Goal: Navigation & Orientation: Find specific page/section

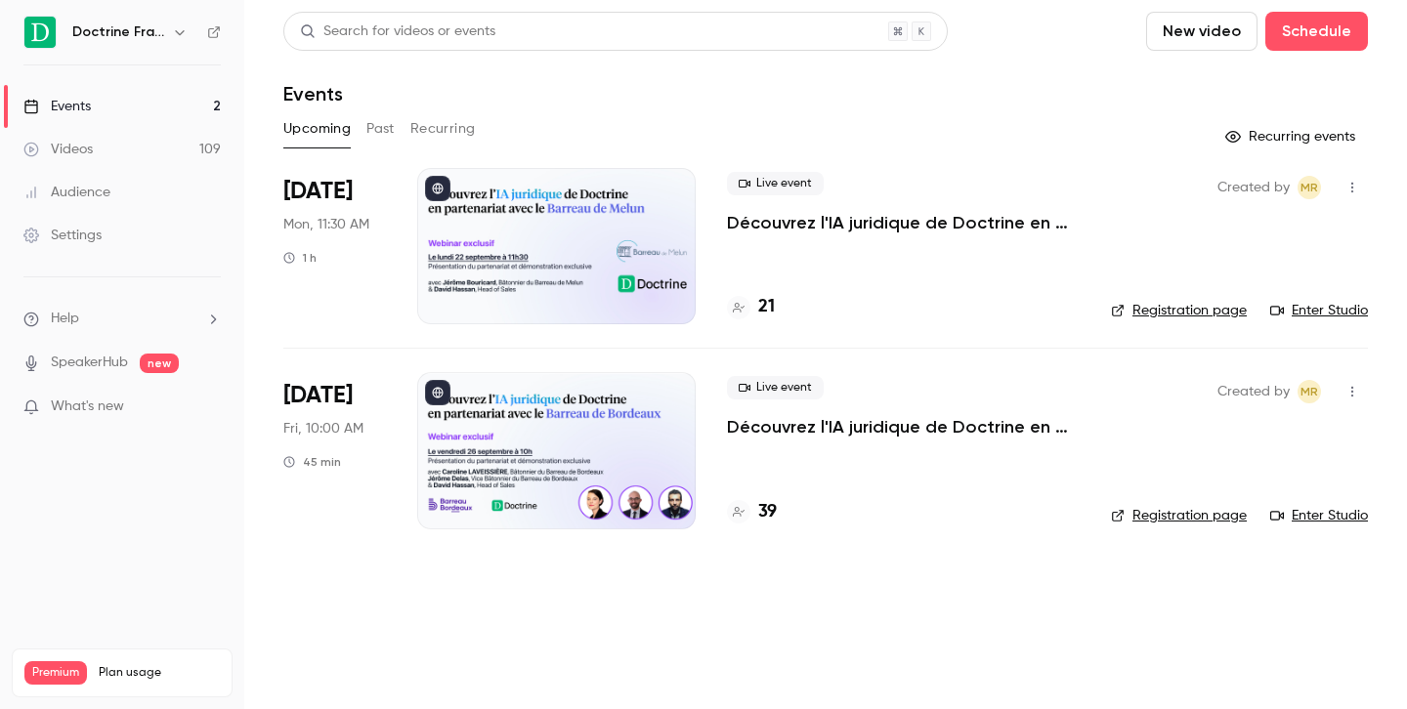
click at [184, 34] on icon "button" at bounding box center [180, 32] width 16 height 16
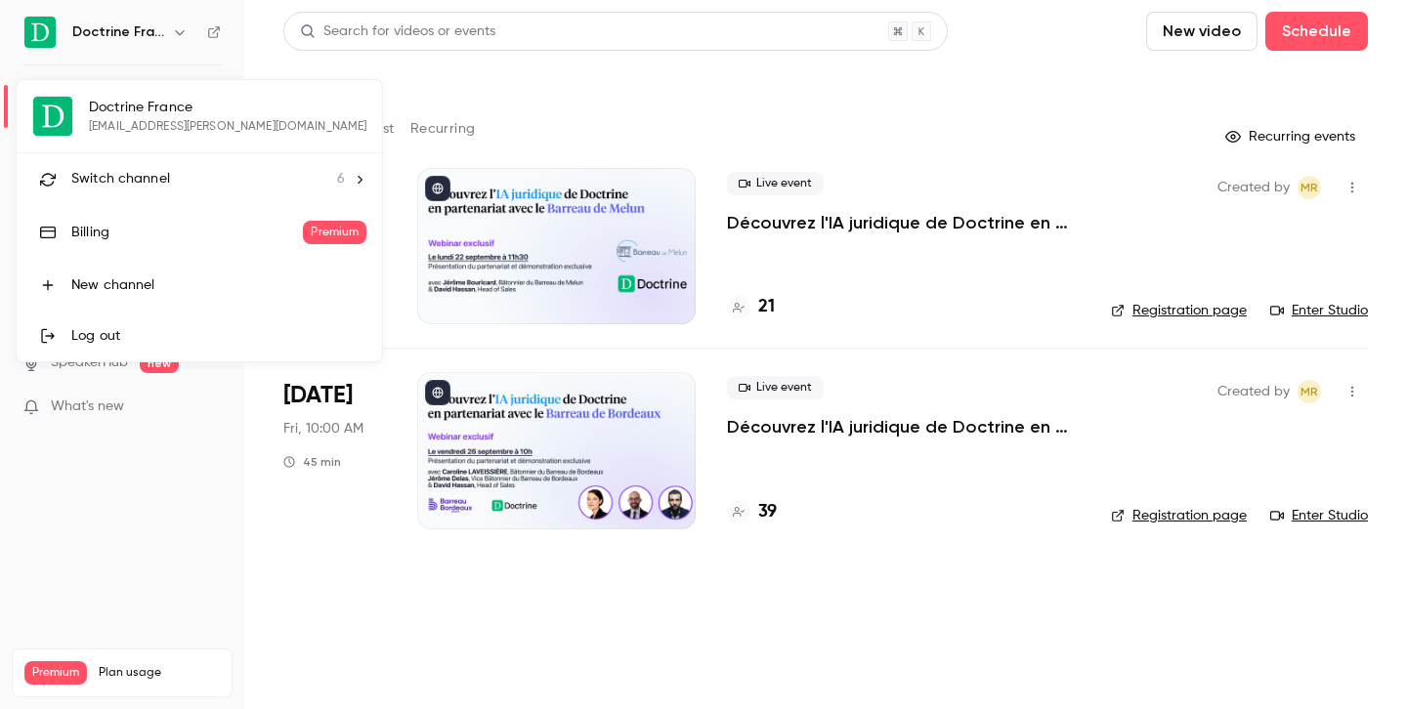
click at [135, 184] on span "Switch channel" at bounding box center [120, 179] width 99 height 21
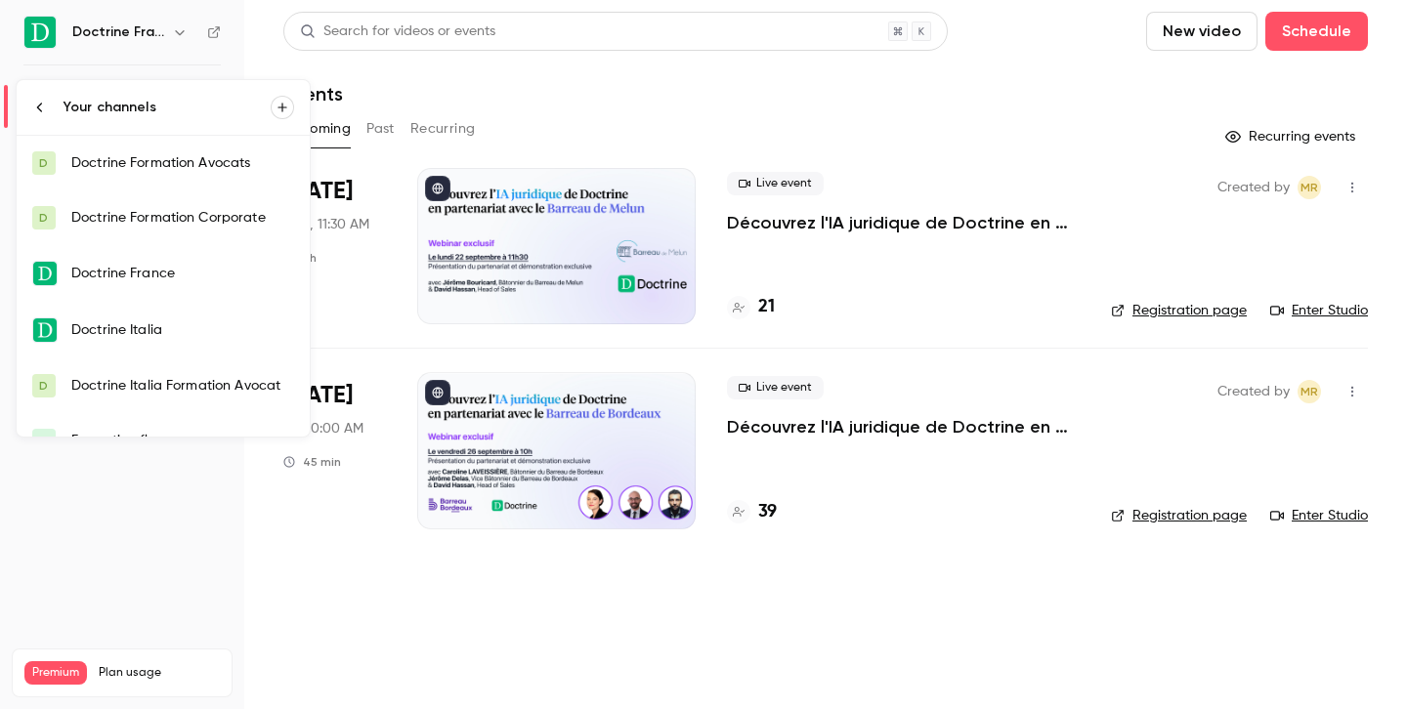
scroll to position [31, 0]
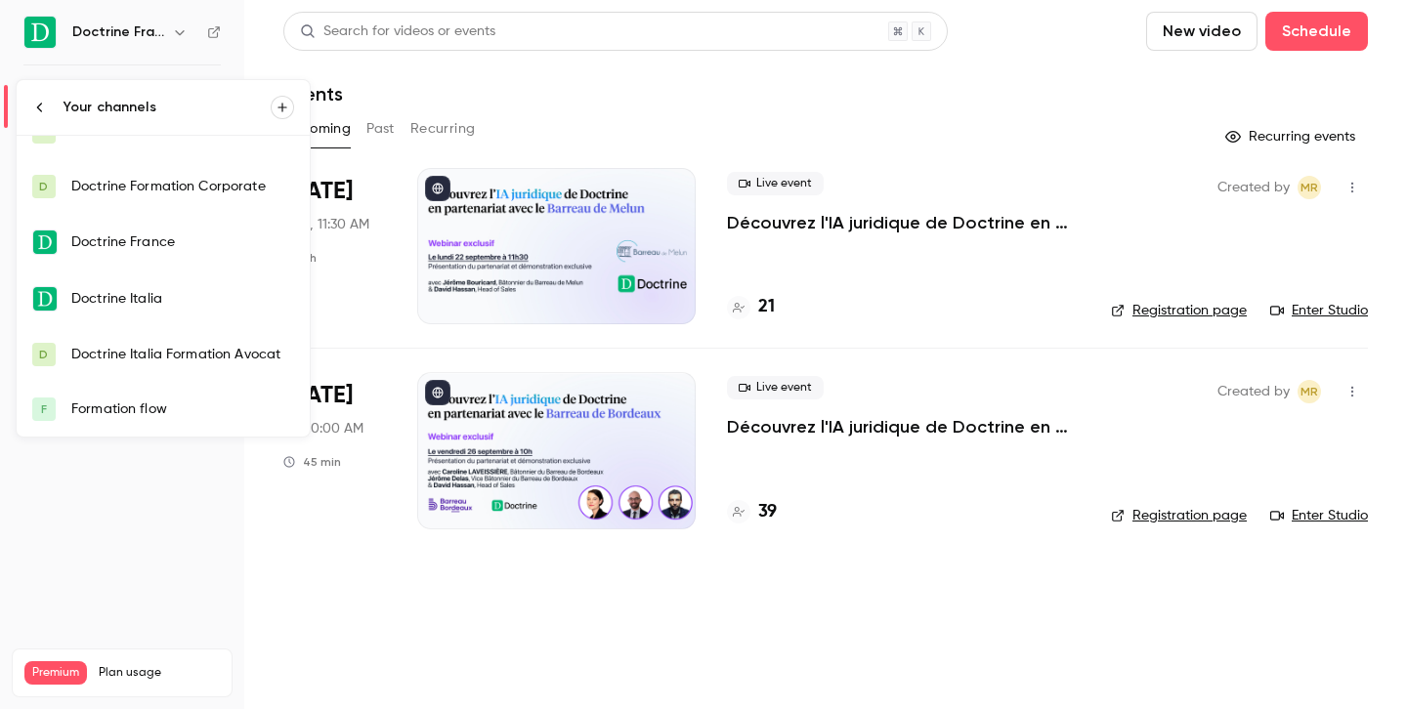
click at [142, 406] on div "Formation flow" at bounding box center [182, 410] width 223 height 20
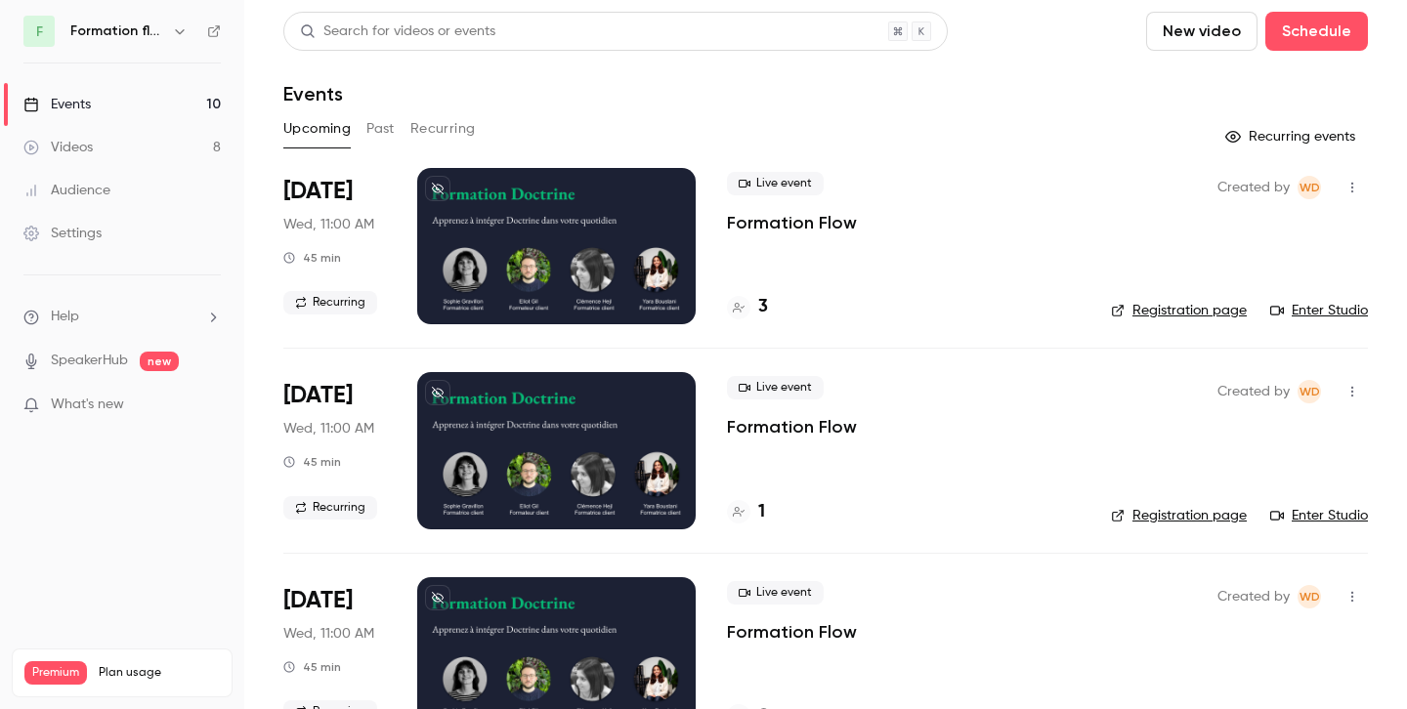
click at [1337, 313] on link "Enter Studio" at bounding box center [1319, 311] width 98 height 20
